Goal: Find specific page/section: Find specific page/section

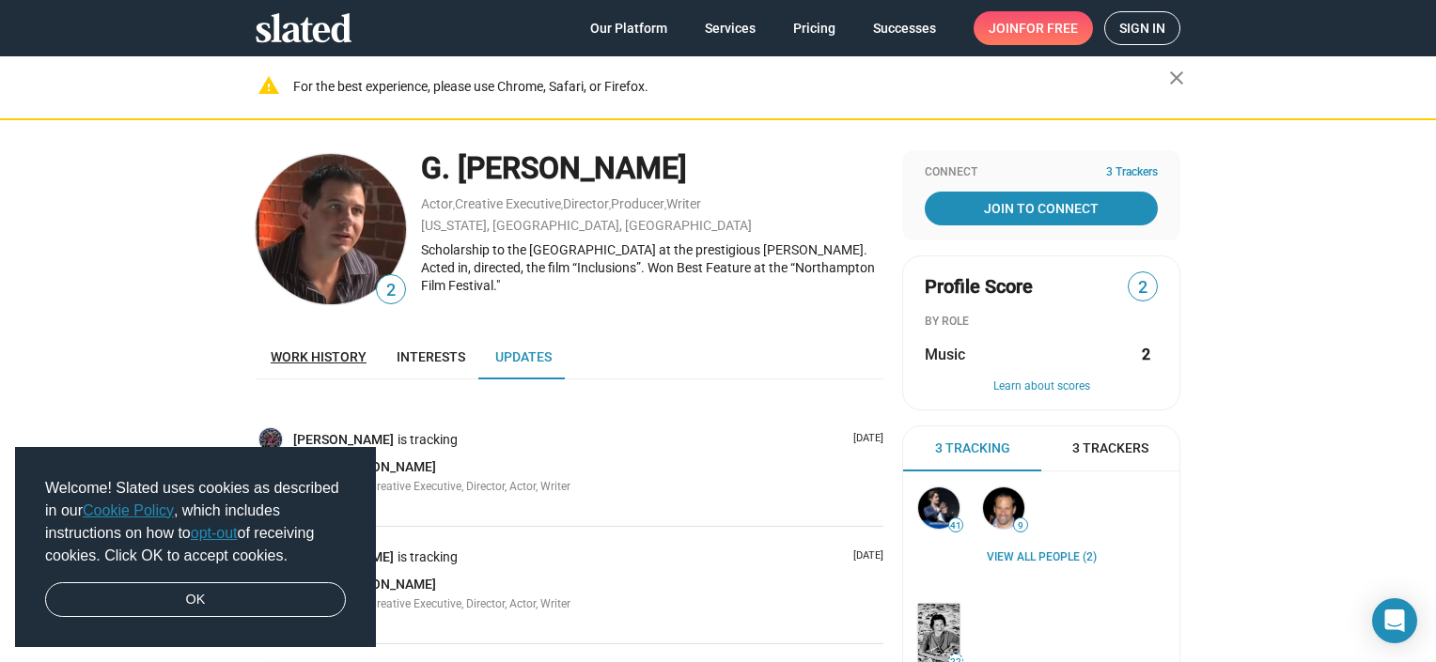
click at [327, 349] on span "Work history" at bounding box center [319, 356] width 96 height 15
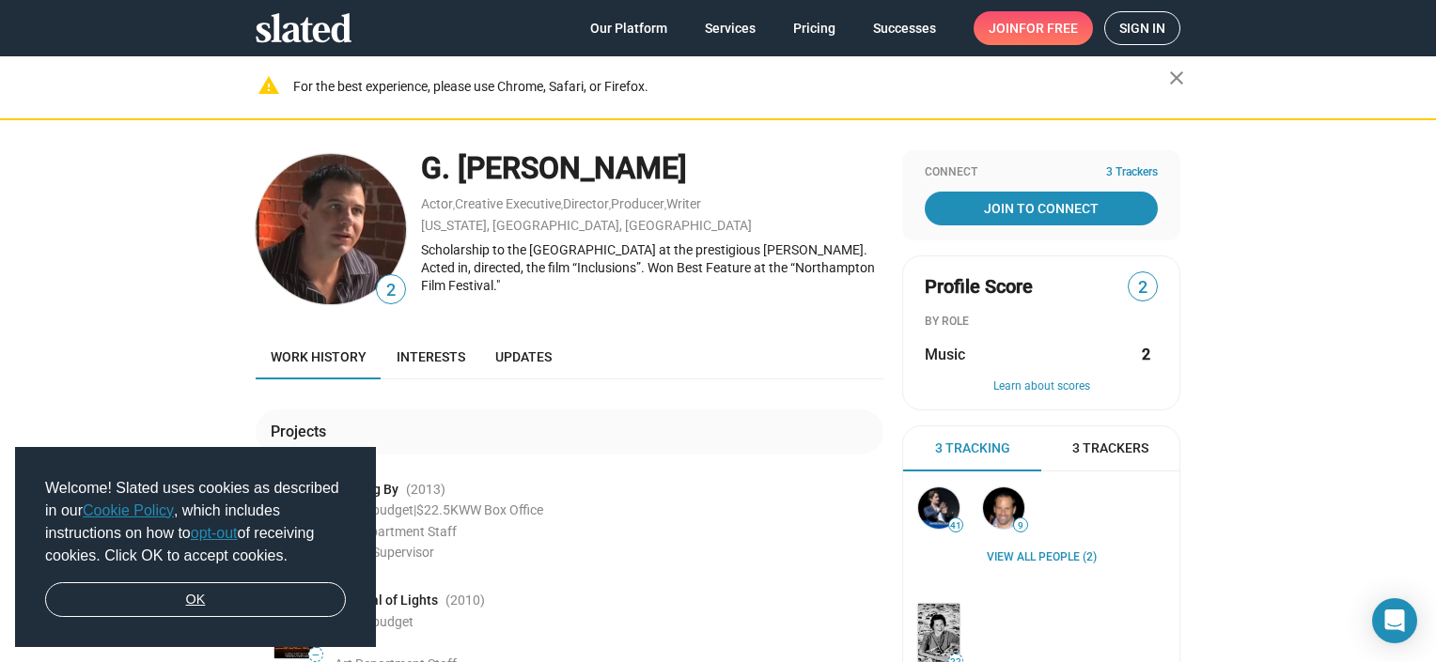
click at [168, 613] on link "OK" at bounding box center [195, 600] width 301 height 36
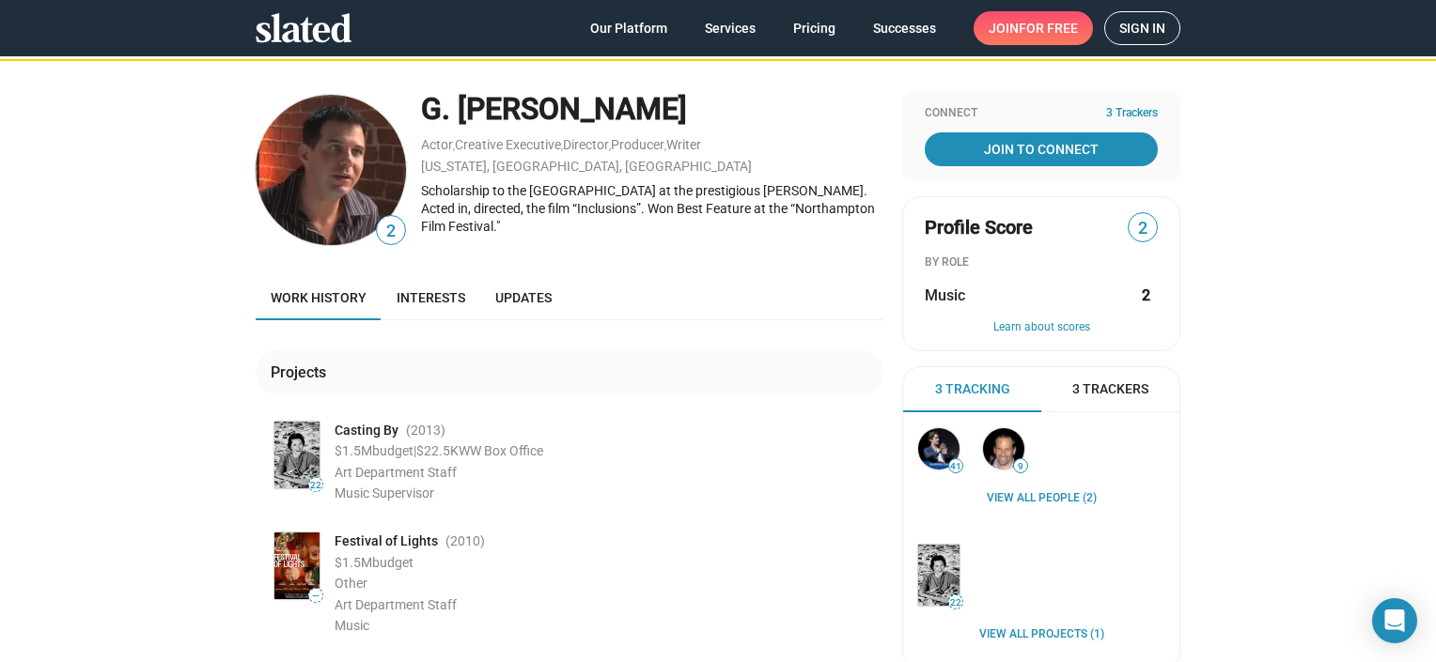
scroll to position [8, 0]
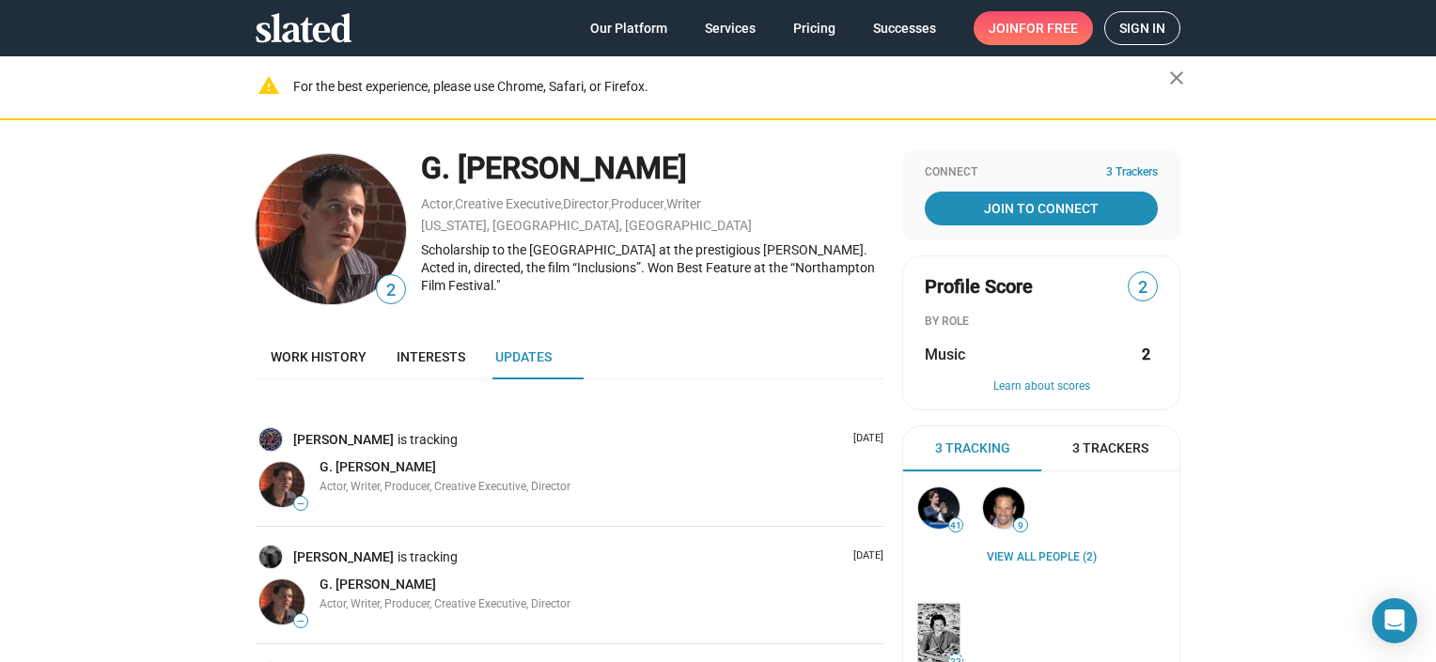
drag, startPoint x: 413, startPoint y: 171, endPoint x: 725, endPoint y: 161, distance: 312.1
click at [725, 161] on div "G. [PERSON_NAME]" at bounding box center [652, 168] width 462 height 40
drag, startPoint x: 725, startPoint y: 161, endPoint x: 630, endPoint y: 166, distance: 95.1
copy div "G. [PERSON_NAME]"
